Goal: Browse casually: Explore the website without a specific task or goal

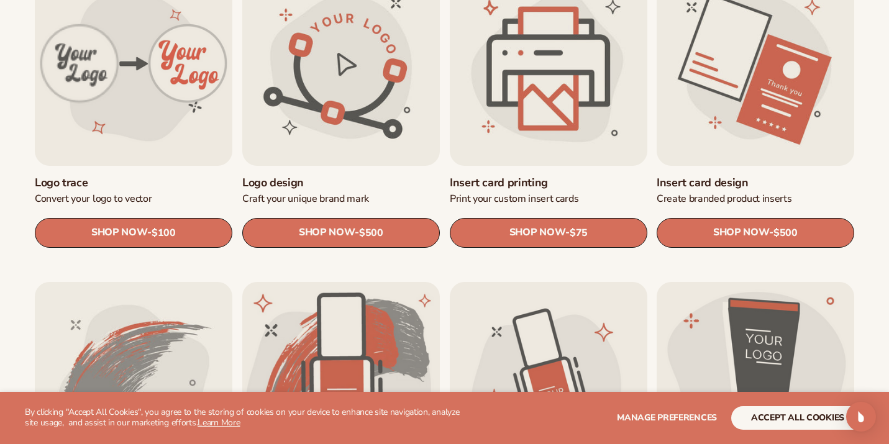
scroll to position [465, 0]
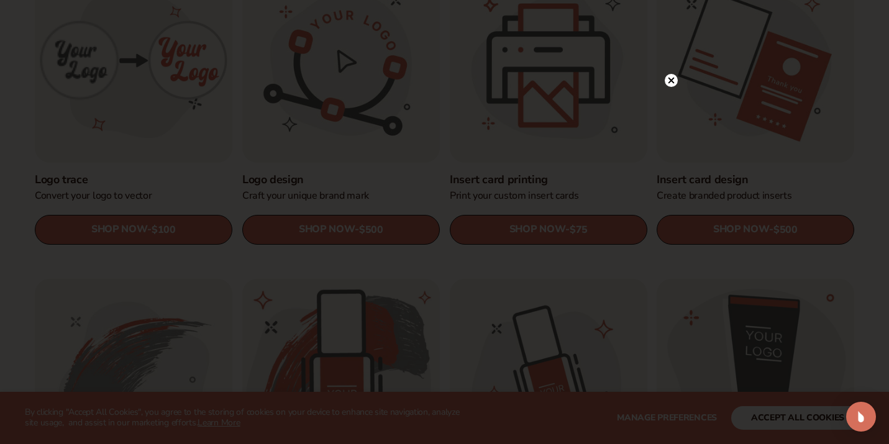
click at [673, 80] on circle at bounding box center [671, 80] width 13 height 13
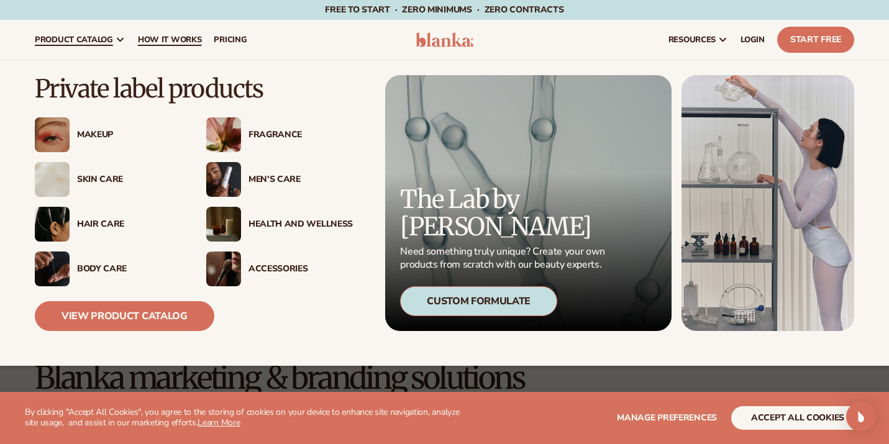
scroll to position [0, 0]
click at [96, 135] on div "Makeup" at bounding box center [129, 135] width 104 height 11
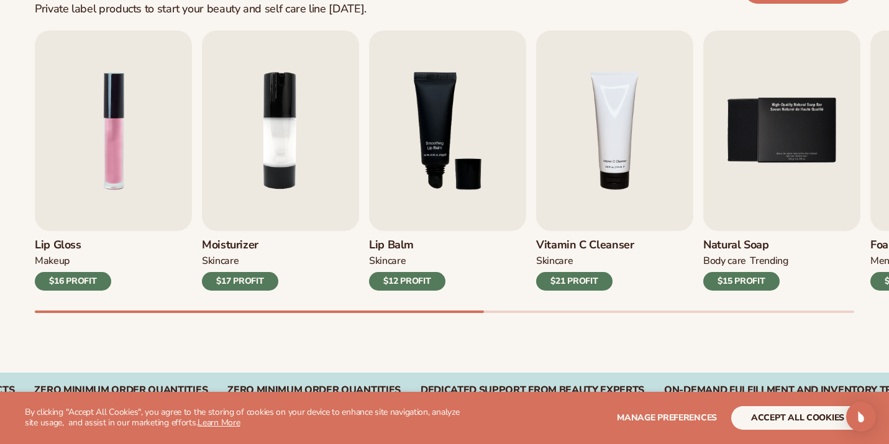
scroll to position [407, 0]
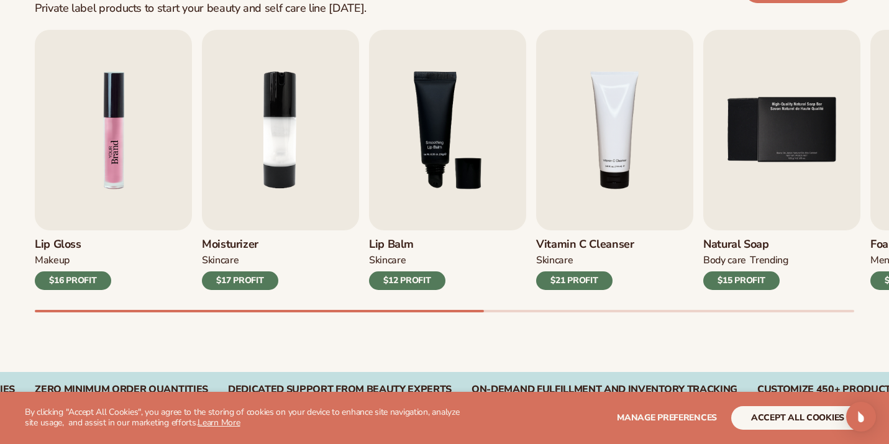
click at [106, 135] on img "1 / 9" at bounding box center [113, 130] width 157 height 201
click at [556, 352] on div "Best sellers Private label products to start your beauty and self care line tod…" at bounding box center [444, 150] width 889 height 446
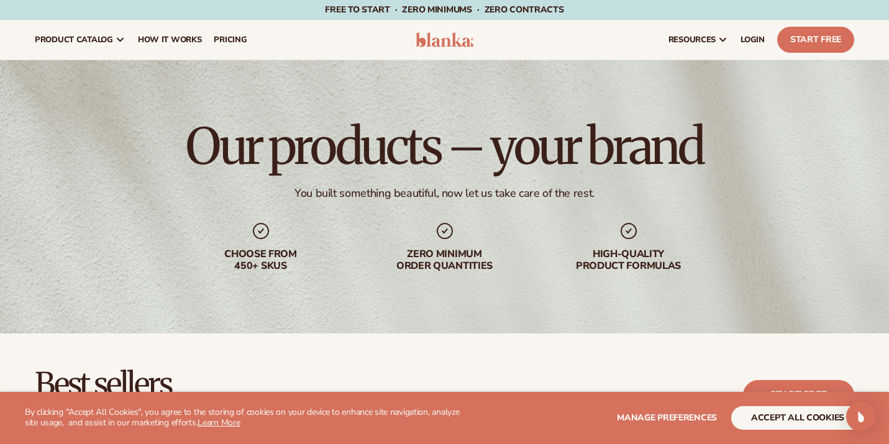
scroll to position [0, 0]
